Goal: Purchase product/service

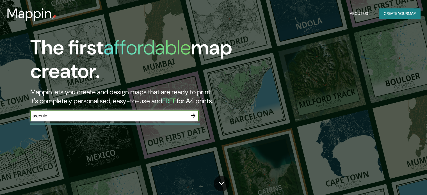
type input "[GEOGRAPHIC_DATA]"
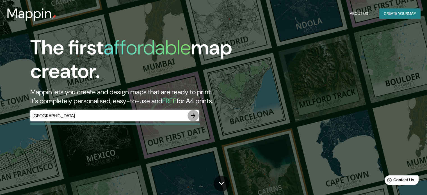
click at [190, 114] on icon "button" at bounding box center [193, 115] width 7 height 7
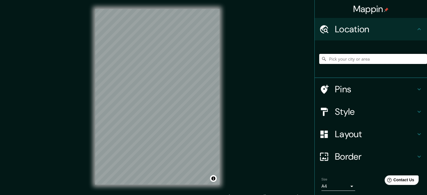
click at [350, 57] on input "Pick your city or area" at bounding box center [373, 59] width 108 height 10
click at [349, 59] on input "Pick your city or area" at bounding box center [373, 59] width 108 height 10
click at [371, 61] on input "[GEOGRAPHIC_DATA], [GEOGRAPHIC_DATA], [GEOGRAPHIC_DATA]" at bounding box center [373, 59] width 108 height 10
drag, startPoint x: 377, startPoint y: 59, endPoint x: 405, endPoint y: 60, distance: 27.8
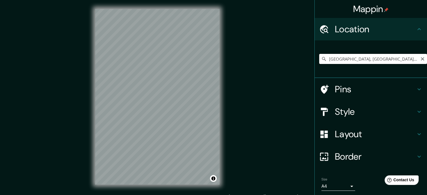
click at [405, 60] on input "[GEOGRAPHIC_DATA], [GEOGRAPHIC_DATA], [GEOGRAPHIC_DATA]" at bounding box center [373, 59] width 108 height 10
drag, startPoint x: 412, startPoint y: 60, endPoint x: 343, endPoint y: 65, distance: 70.1
click at [343, 65] on div "[GEOGRAPHIC_DATA], [GEOGRAPHIC_DATA], [GEOGRAPHIC_DATA]" at bounding box center [373, 59] width 108 height 28
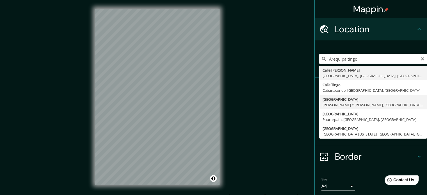
scroll to position [19, 0]
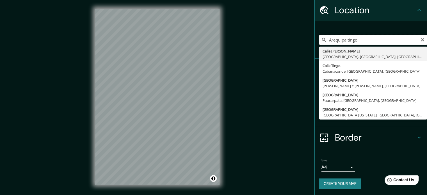
drag, startPoint x: 357, startPoint y: 39, endPoint x: 343, endPoint y: 41, distance: 14.2
click at [343, 41] on input "Arequipa tingo" at bounding box center [373, 40] width 108 height 10
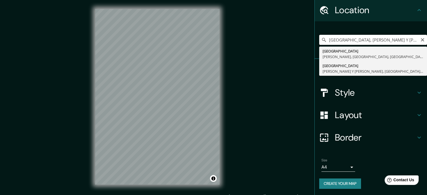
scroll to position [0, 0]
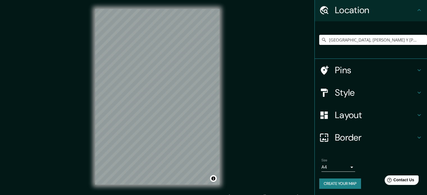
click at [409, 39] on input "[GEOGRAPHIC_DATA], [PERSON_NAME] Y [PERSON_NAME], [GEOGRAPHIC_DATA], [GEOGRAPHI…" at bounding box center [373, 40] width 108 height 10
click at [399, 39] on input "[GEOGRAPHIC_DATA], [PERSON_NAME] Y [PERSON_NAME], [GEOGRAPHIC_DATA], [GEOGRAPHI…" at bounding box center [373, 40] width 108 height 10
click at [336, 39] on input "[GEOGRAPHIC_DATA], [PERSON_NAME] Y [PERSON_NAME], [GEOGRAPHIC_DATA], [GEOGRAPHI…" at bounding box center [373, 40] width 108 height 10
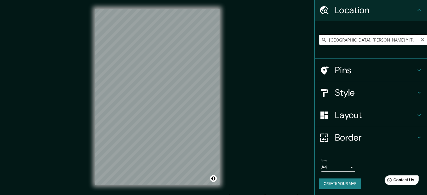
click at [347, 40] on input "[GEOGRAPHIC_DATA], [PERSON_NAME] Y [PERSON_NAME], [GEOGRAPHIC_DATA], [GEOGRAPHI…" at bounding box center [373, 40] width 108 height 10
drag, startPoint x: 343, startPoint y: 41, endPoint x: 428, endPoint y: 47, distance: 85.0
click at [427, 47] on html "Mappin Location [GEOGRAPHIC_DATA], [PERSON_NAME] Y [PERSON_NAME], [GEOGRAPHIC_D…" at bounding box center [213, 97] width 427 height 195
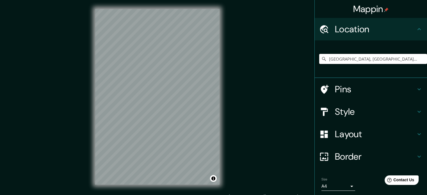
scroll to position [19, 0]
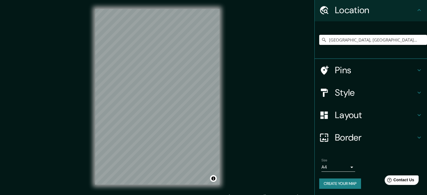
type input "[GEOGRAPHIC_DATA], [GEOGRAPHIC_DATA], [GEOGRAPHIC_DATA]"
